Goal: Navigation & Orientation: Find specific page/section

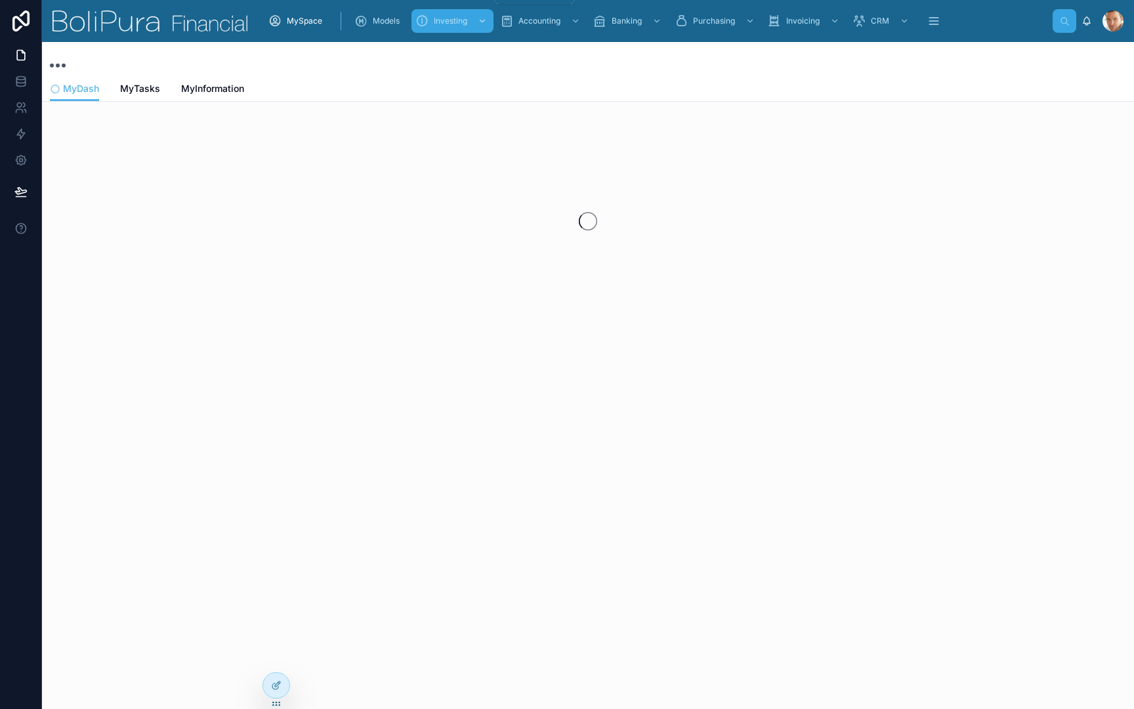
click at [484, 24] on icon "scrollable content" at bounding box center [482, 20] width 9 height 9
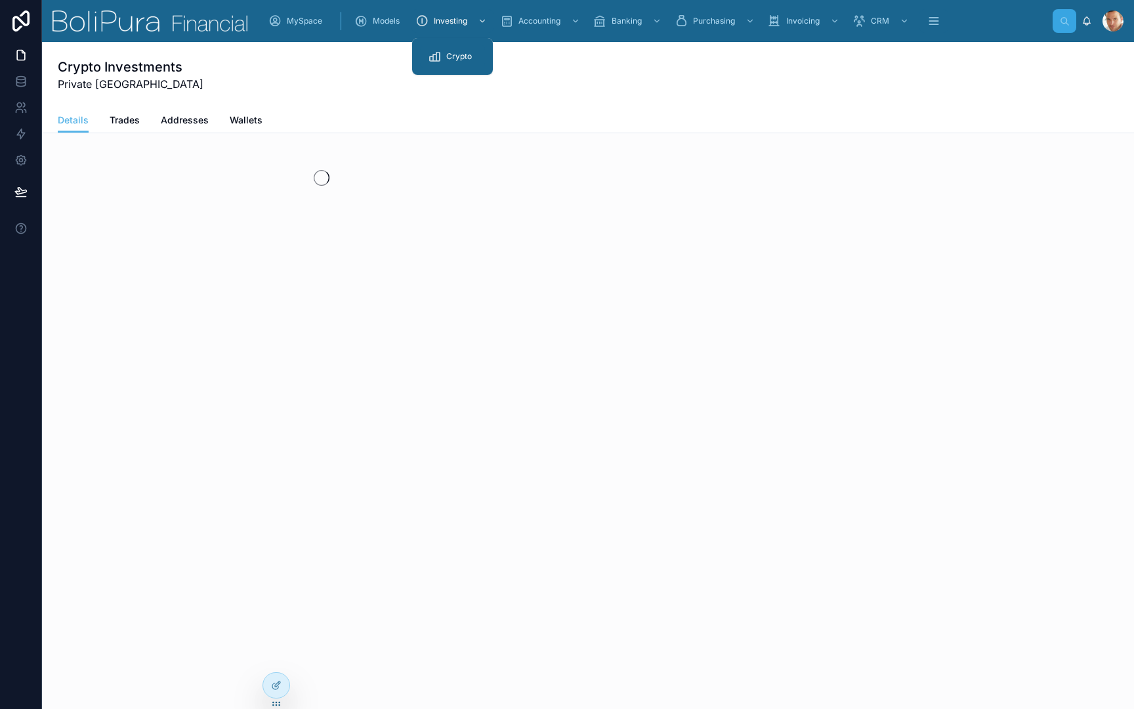
click at [456, 54] on span "Crypto" at bounding box center [459, 56] width 26 height 11
click at [184, 123] on span "Addresses" at bounding box center [185, 120] width 48 height 13
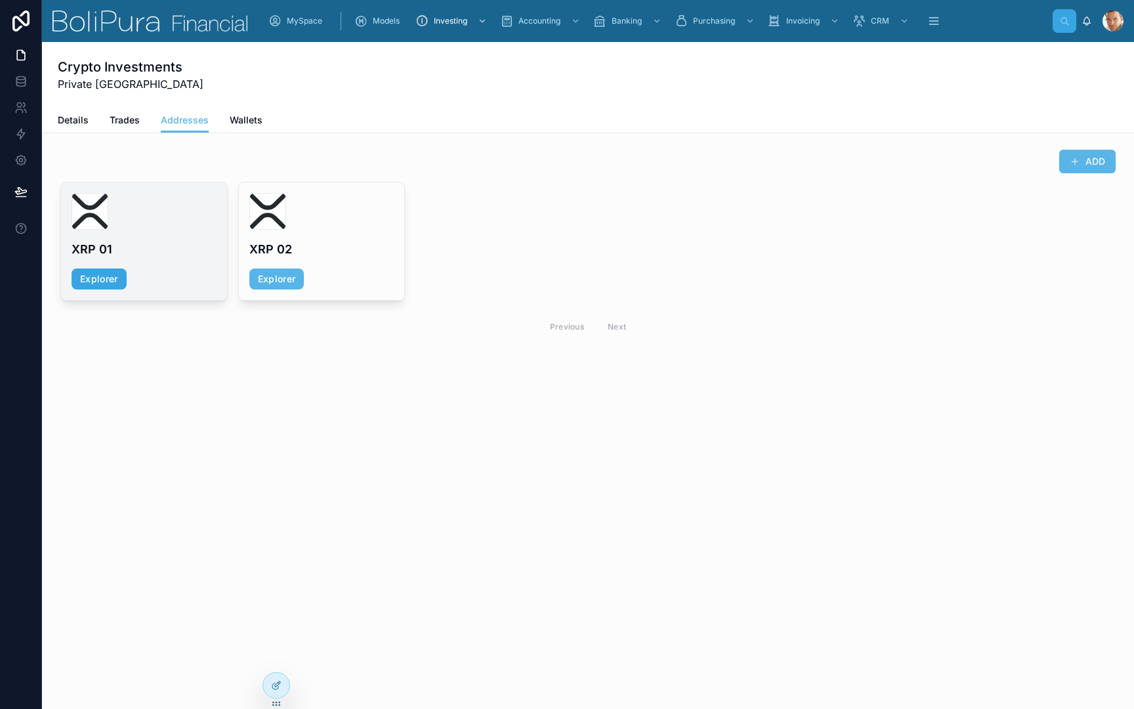
click at [104, 281] on link "Explorer" at bounding box center [99, 278] width 55 height 21
